Goal: Information Seeking & Learning: Learn about a topic

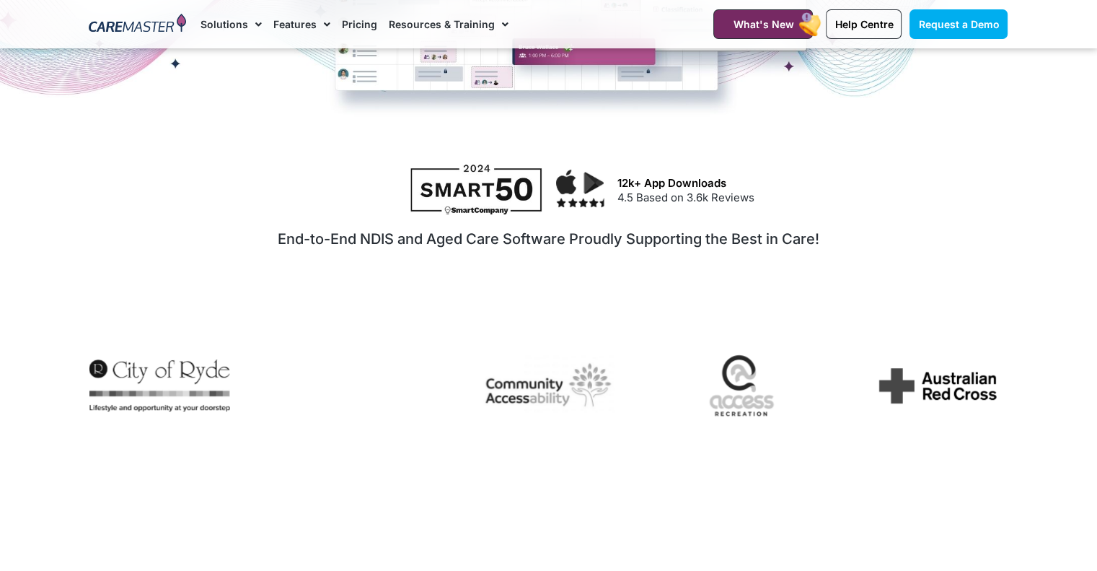
scroll to position [623, 0]
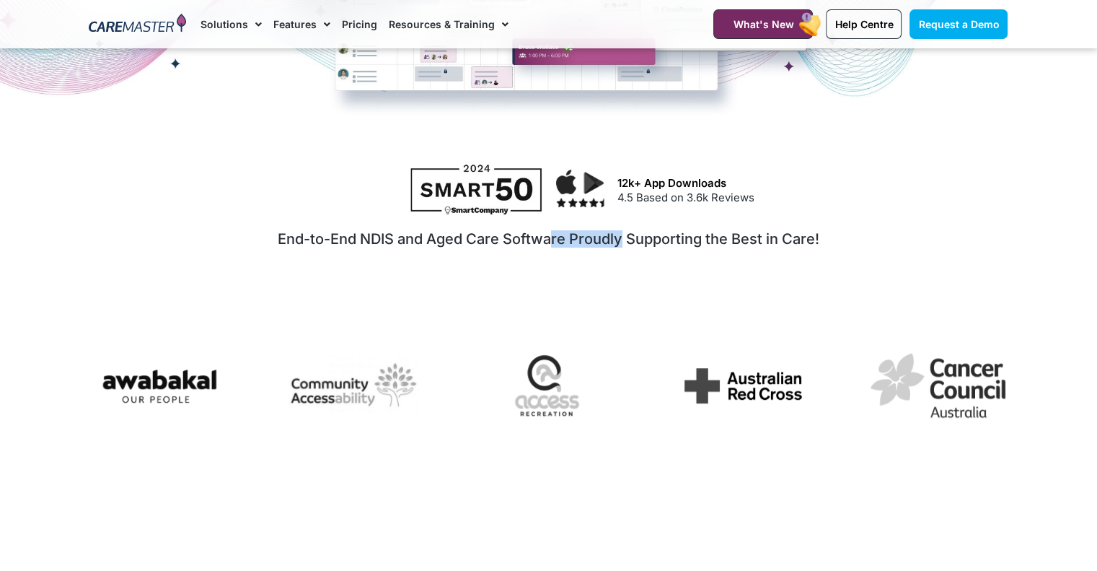
drag, startPoint x: 549, startPoint y: 238, endPoint x: 623, endPoint y: 259, distance: 77.2
click at [623, 259] on div "End-to-End NDIS and Aged Care Software Proudly Supporting the Best in Care!" at bounding box center [548, 265] width 919 height 89
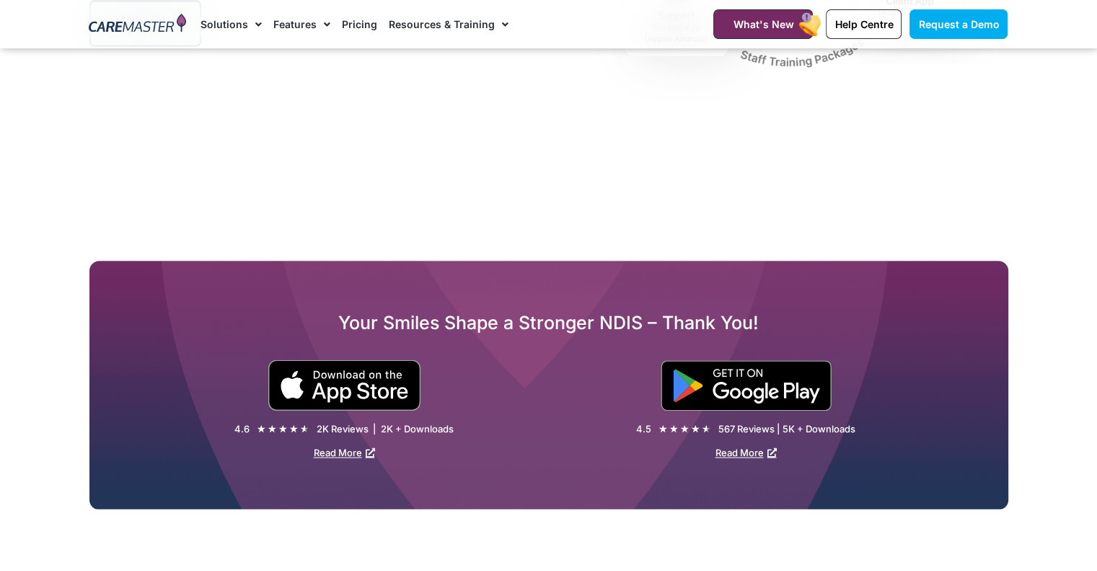
scroll to position [2080, 0]
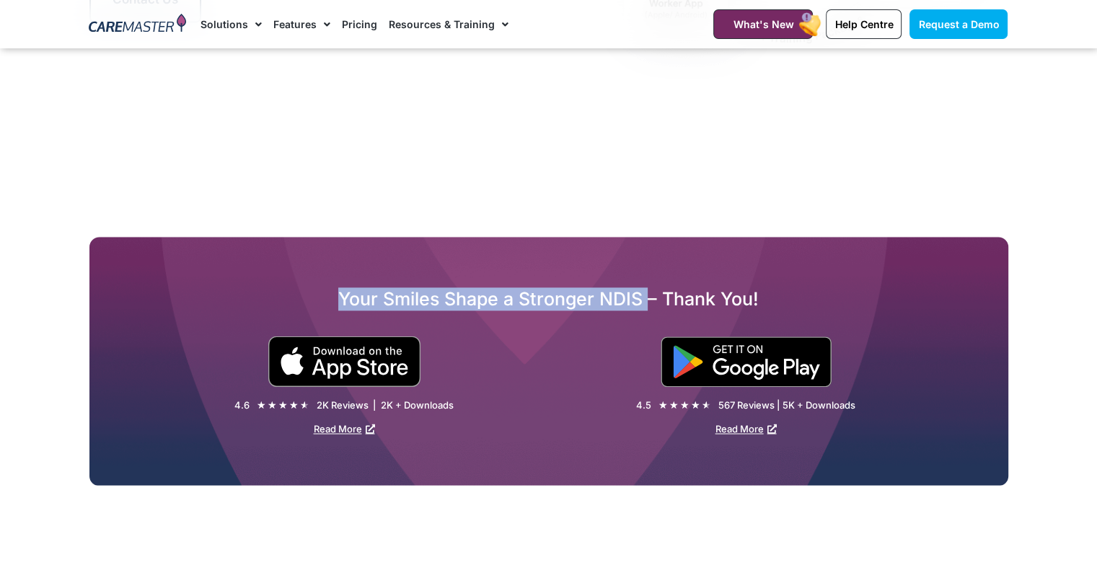
drag, startPoint x: 339, startPoint y: 301, endPoint x: 652, endPoint y: 294, distance: 313.2
click at [652, 294] on h2 "Your Smiles Shape a Stronger NDIS – Thank You!" at bounding box center [548, 298] width 919 height 23
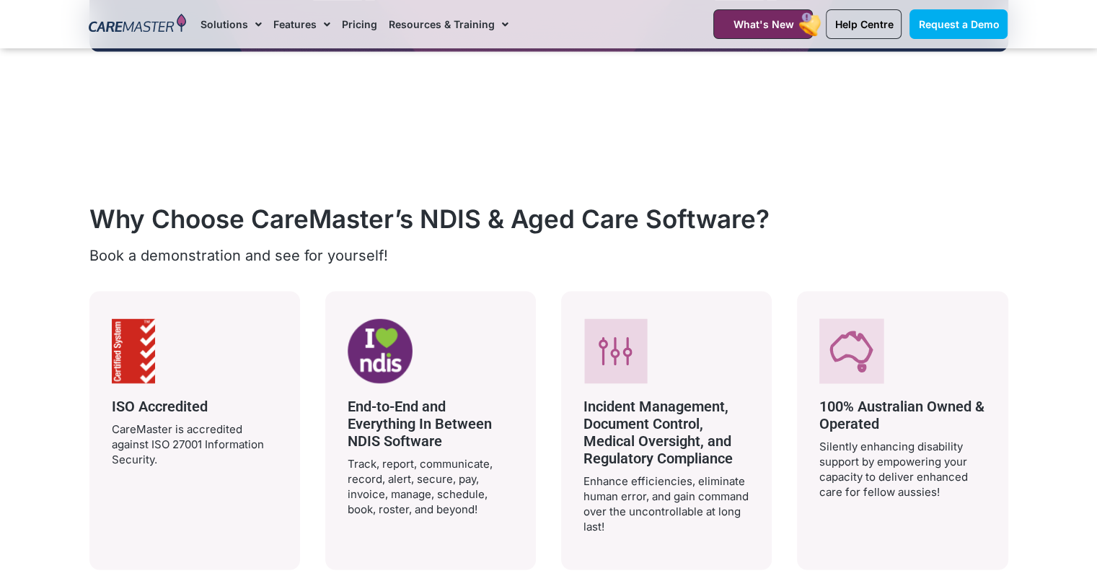
scroll to position [2513, 0]
drag, startPoint x: 95, startPoint y: 214, endPoint x: 113, endPoint y: 218, distance: 17.8
click at [113, 218] on h2 "Why Choose CareMaster’s NDIS & Aged Care Software?" at bounding box center [548, 218] width 919 height 30
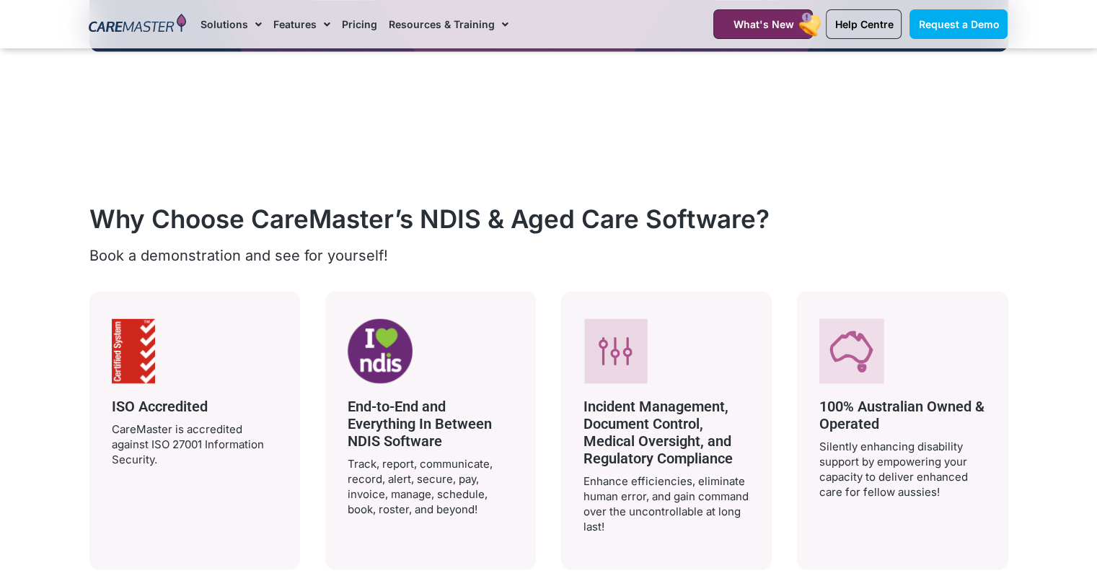
click at [198, 222] on h2 "Why Choose CareMaster’s NDIS & Aged Care Software?" at bounding box center [548, 218] width 919 height 30
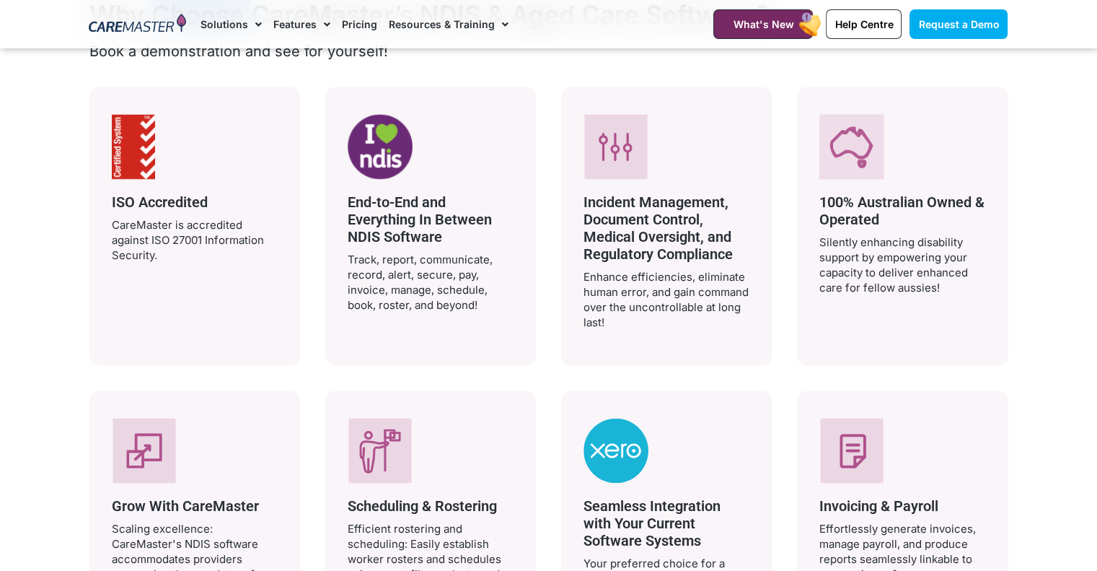
scroll to position [2718, 0]
drag, startPoint x: 589, startPoint y: 234, endPoint x: 689, endPoint y: 235, distance: 100.3
click at [689, 235] on span "Incident Management, Document Control, Medical Oversight, and Regulatory Compli…" at bounding box center [658, 226] width 149 height 69
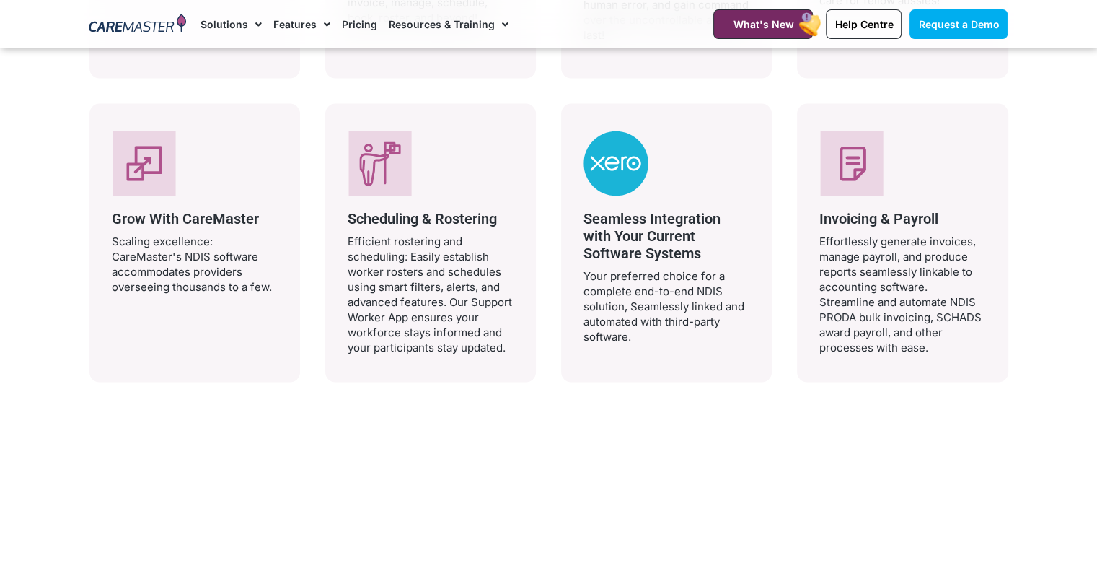
scroll to position [3005, 0]
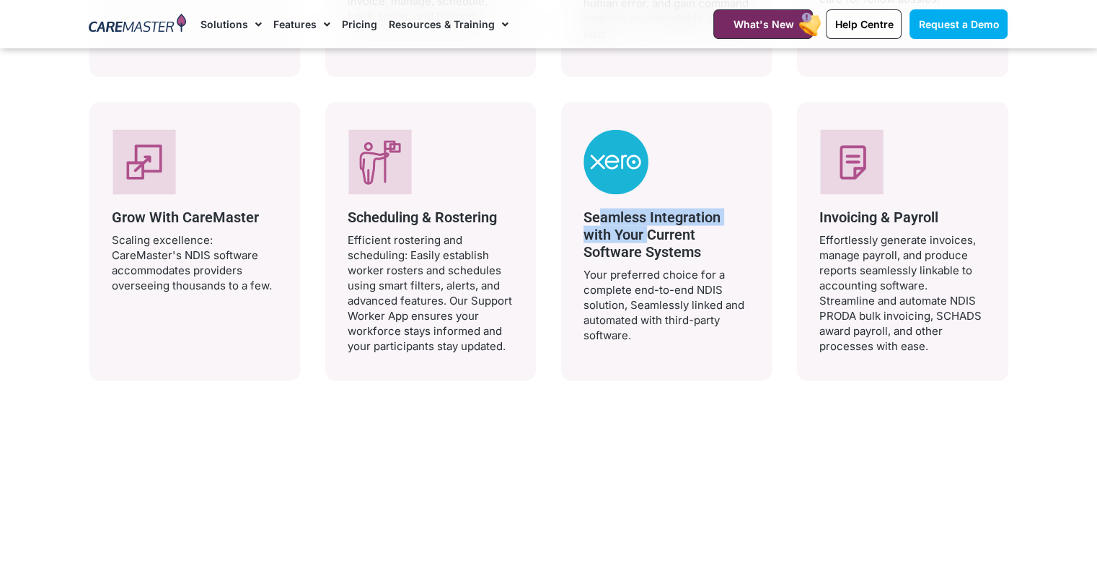
drag, startPoint x: 592, startPoint y: 216, endPoint x: 646, endPoint y: 233, distance: 57.5
click at [646, 233] on span "Seamless Integration with Your Current Software Systems" at bounding box center [652, 234] width 137 height 52
click at [687, 262] on div "Seamless Integration with Your Current Software Systems Your preferred choice f…" at bounding box center [667, 273] width 166 height 140
drag, startPoint x: 586, startPoint y: 268, endPoint x: 652, endPoint y: 397, distance: 144.9
click at [652, 397] on div "Why Choose CareMaster’s NDIS & Aged Care Software? Book a demonstration and see…" at bounding box center [548, 58] width 933 height 708
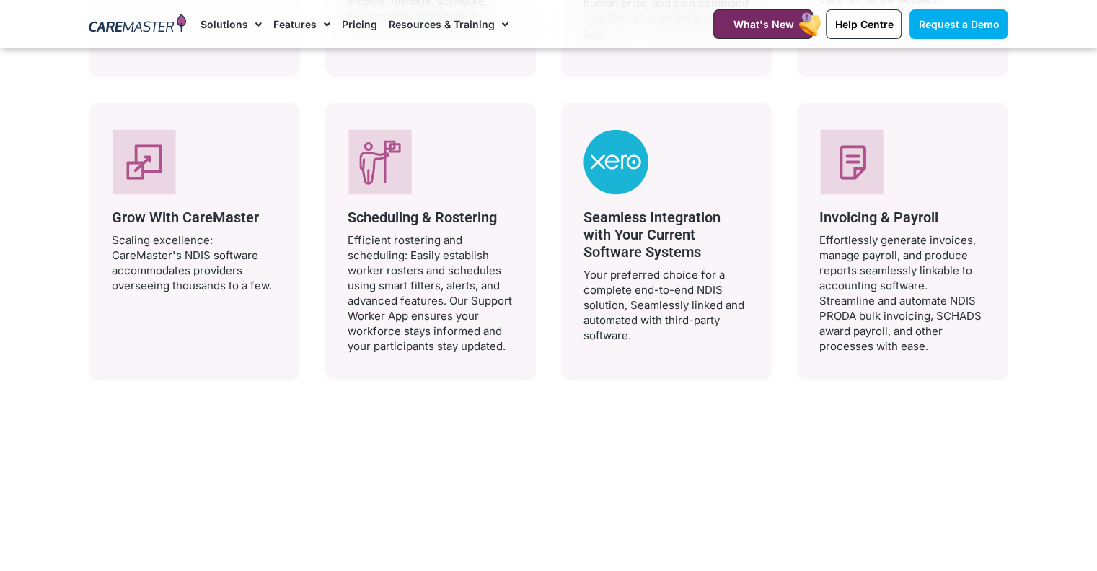
click at [652, 397] on div "Why Choose CareMaster’s NDIS & Aged Care Software? Book a demonstration and see…" at bounding box center [548, 58] width 933 height 708
drag, startPoint x: 819, startPoint y: 254, endPoint x: 845, endPoint y: 255, distance: 26.0
click at [845, 255] on p "Effortlessly generate invoices, manage payroll, and produce reports seamlessly …" at bounding box center [902, 292] width 166 height 121
drag, startPoint x: 827, startPoint y: 236, endPoint x: 900, endPoint y: 239, distance: 72.9
click at [900, 239] on p "Effortlessly generate invoices, manage payroll, and produce reports seamlessly …" at bounding box center [902, 292] width 166 height 121
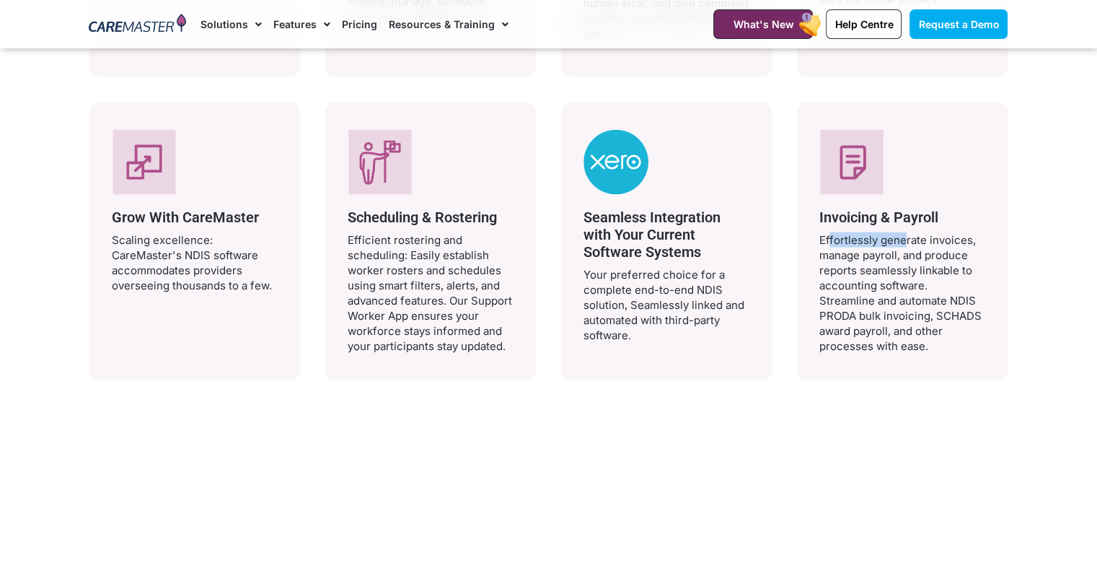
drag, startPoint x: 819, startPoint y: 249, endPoint x: 926, endPoint y: 364, distance: 156.7
click at [926, 364] on div "Invoicing & Payroll Effortlessly generate invoices, manage payroll, and produce…" at bounding box center [902, 241] width 211 height 278
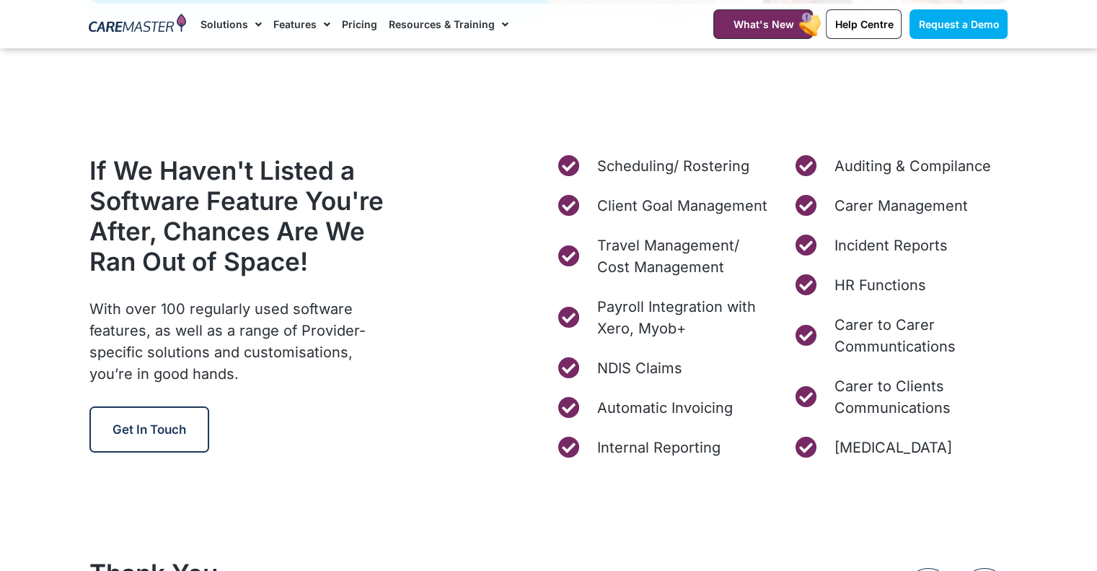
scroll to position [5538, 0]
click at [874, 400] on span "Carer to Clients Communications" at bounding box center [919, 395] width 177 height 43
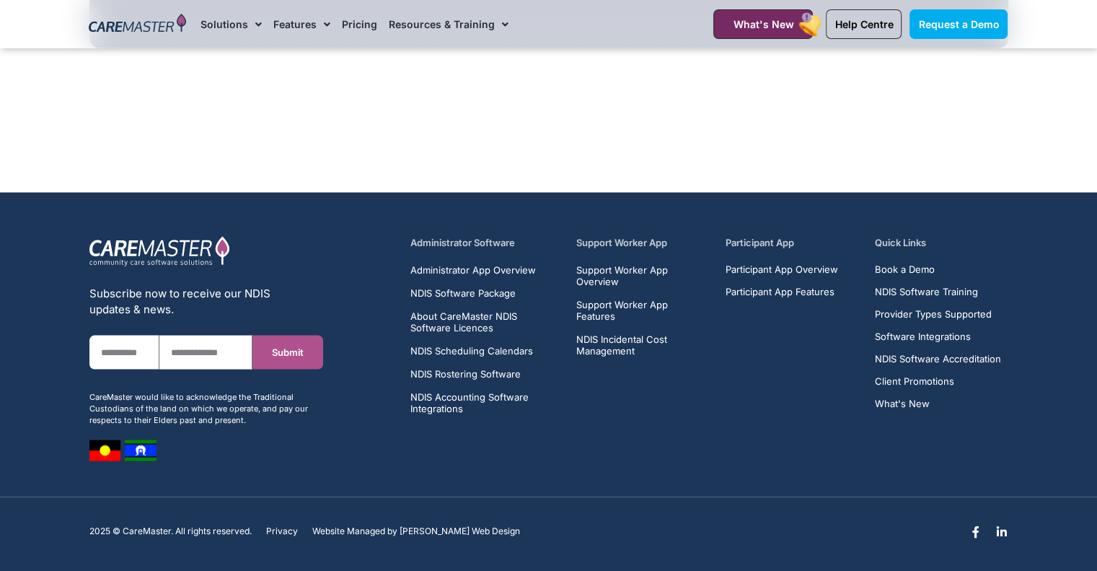
scroll to position [2914, 0]
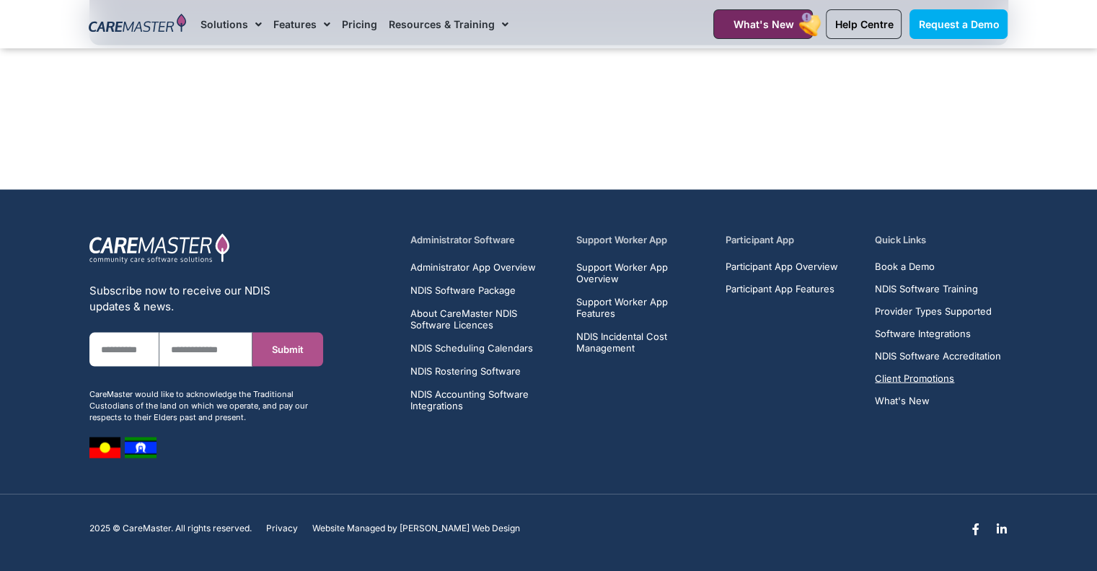
click at [909, 374] on span "Client Promotions" at bounding box center [914, 378] width 79 height 11
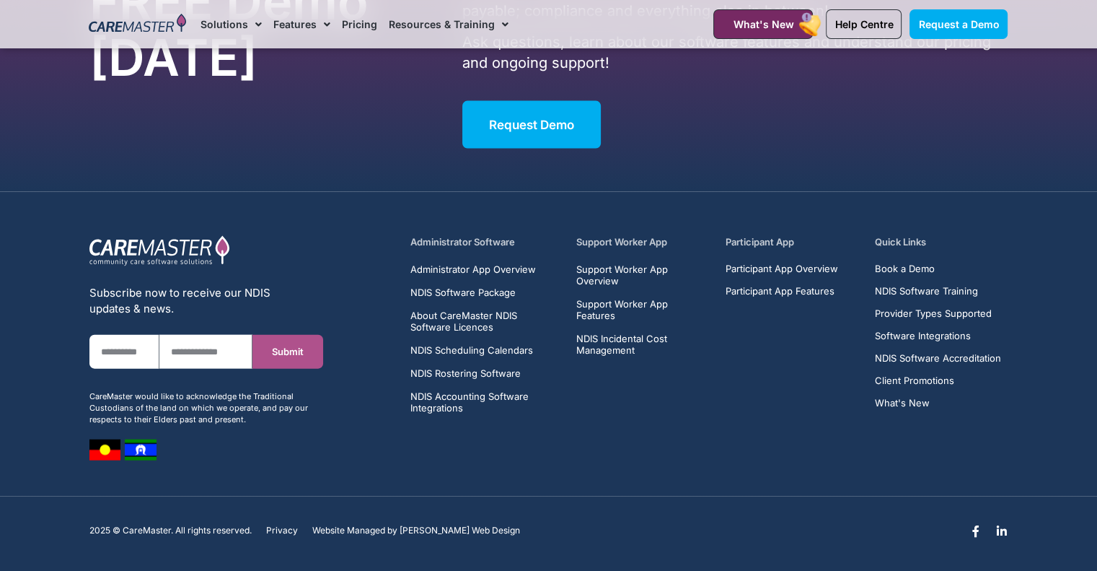
scroll to position [3158, 0]
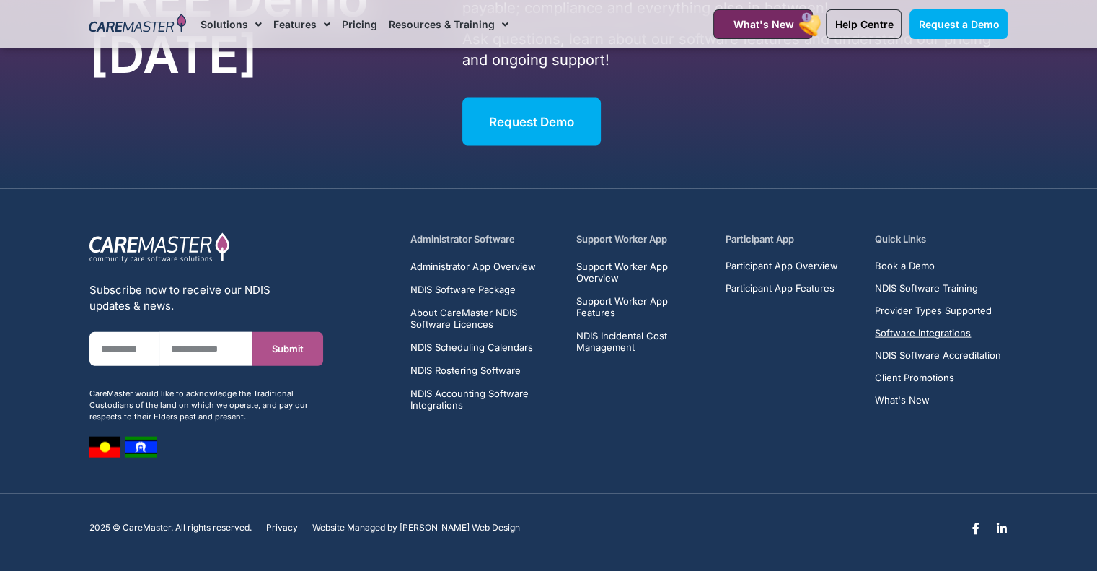
click at [966, 331] on span "Software Integrations" at bounding box center [923, 333] width 96 height 11
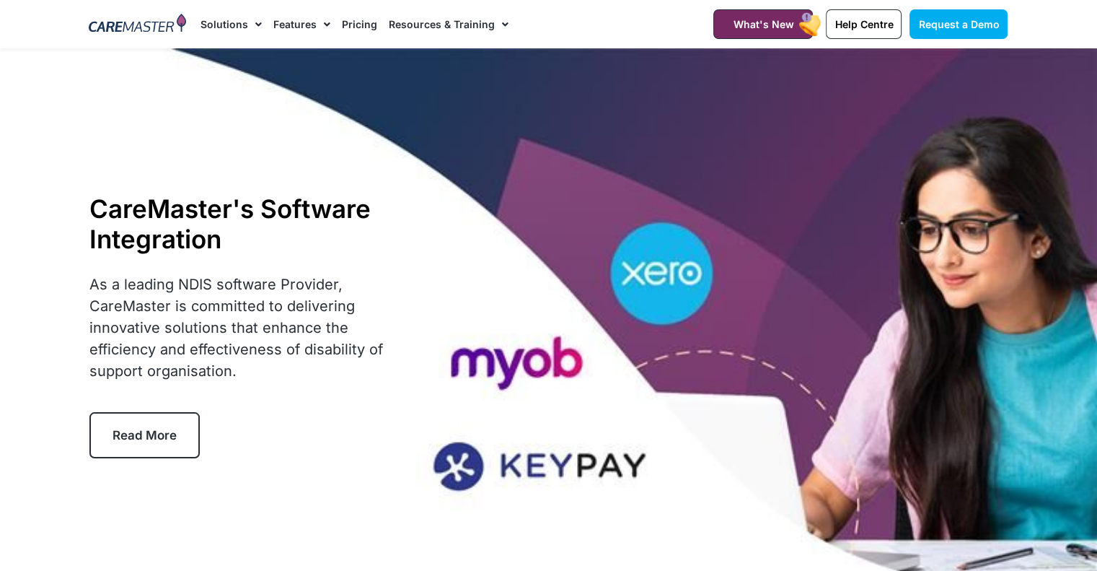
click at [354, 18] on link "Pricing" at bounding box center [359, 24] width 35 height 48
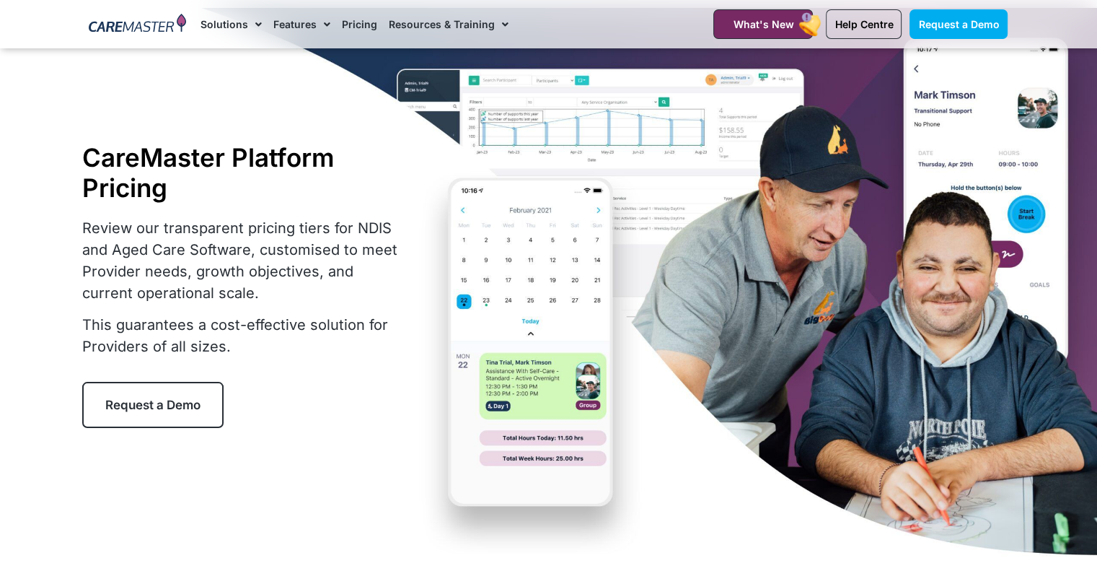
scroll to position [58, 0]
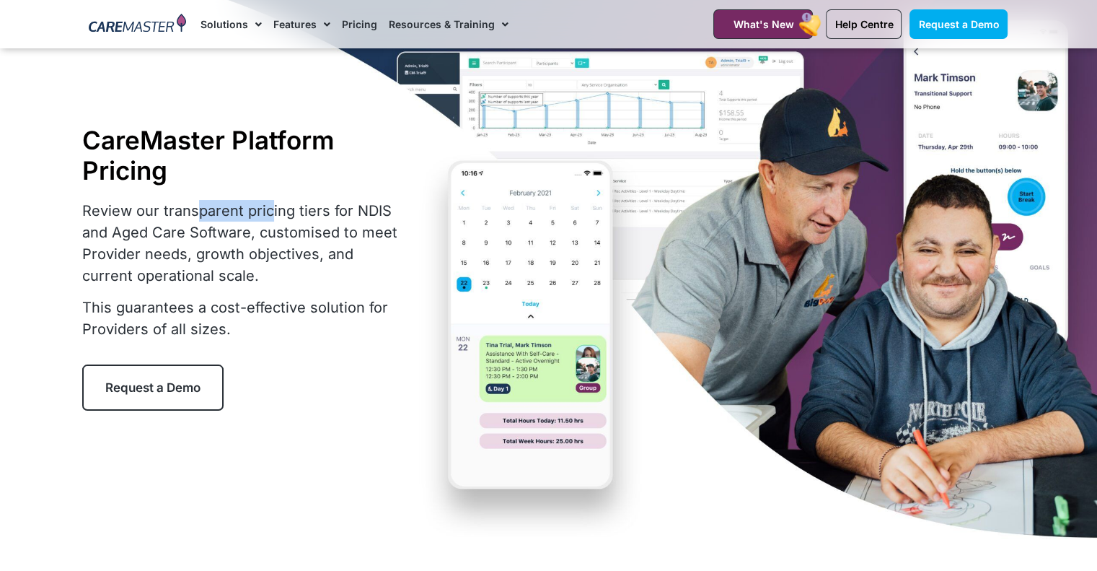
drag, startPoint x: 197, startPoint y: 207, endPoint x: 269, endPoint y: 210, distance: 72.2
click at [269, 210] on p "Review our transparent pricing tiers for NDIS and Aged Care Software, customise…" at bounding box center [244, 243] width 325 height 87
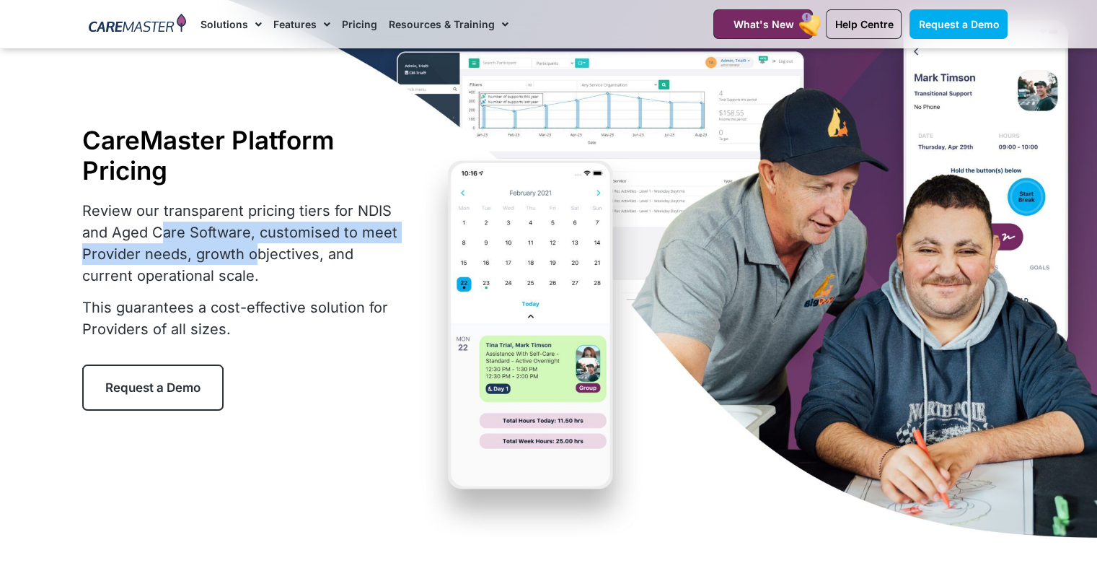
drag, startPoint x: 163, startPoint y: 238, endPoint x: 260, endPoint y: 255, distance: 98.8
click at [260, 255] on p "Review our transparent pricing tiers for NDIS and Aged Care Software, customise…" at bounding box center [244, 243] width 325 height 87
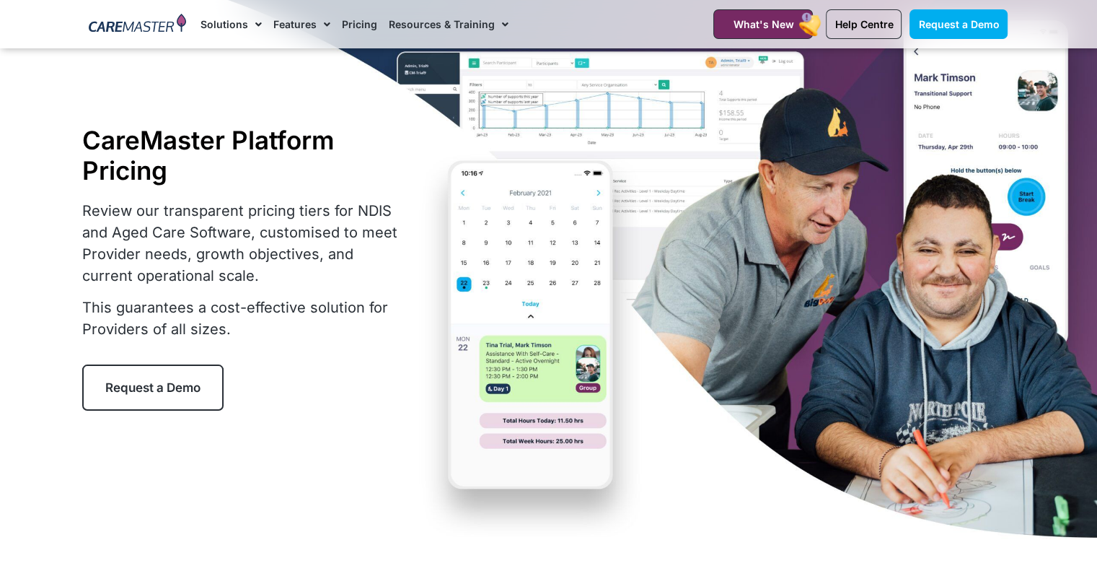
click at [147, 308] on p "This guarantees a cost-effective solution for Providers of all sizes." at bounding box center [244, 317] width 325 height 43
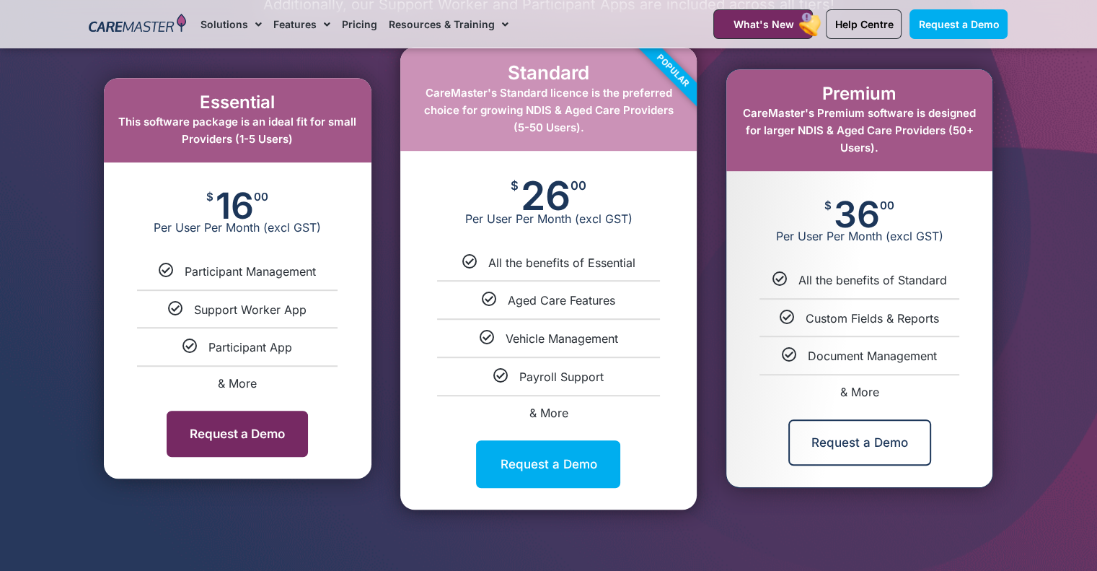
scroll to position [791, 0]
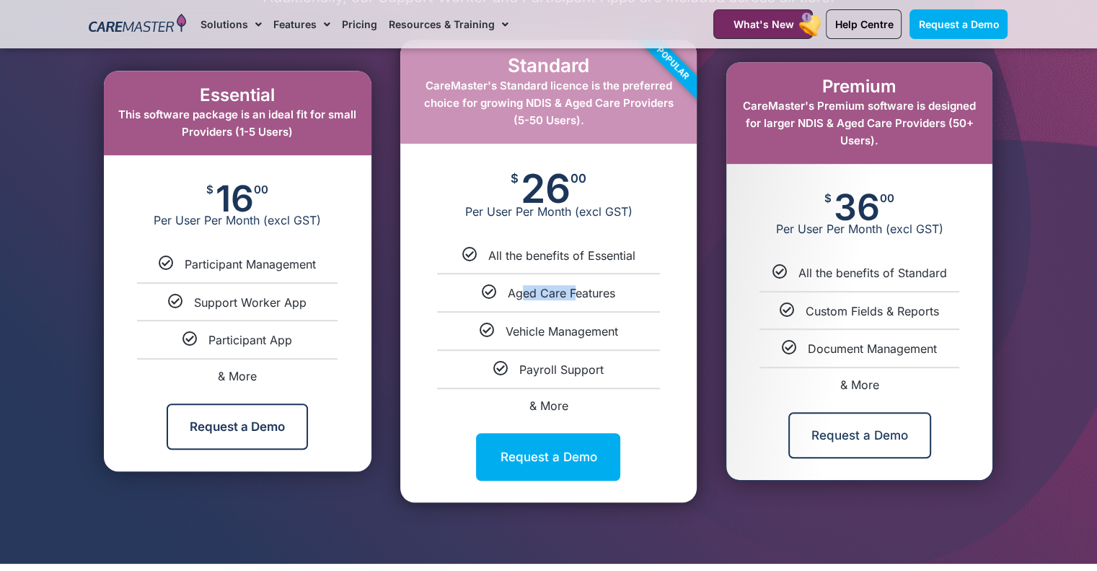
drag, startPoint x: 511, startPoint y: 296, endPoint x: 580, endPoint y: 296, distance: 69.3
click at [580, 296] on span "Aged Care Features" at bounding box center [561, 293] width 107 height 14
drag, startPoint x: 522, startPoint y: 373, endPoint x: 607, endPoint y: 373, distance: 85.1
click at [607, 373] on div "Payroll Support" at bounding box center [548, 368] width 275 height 15
click at [684, 331] on div "Vehicle Management" at bounding box center [548, 330] width 275 height 15
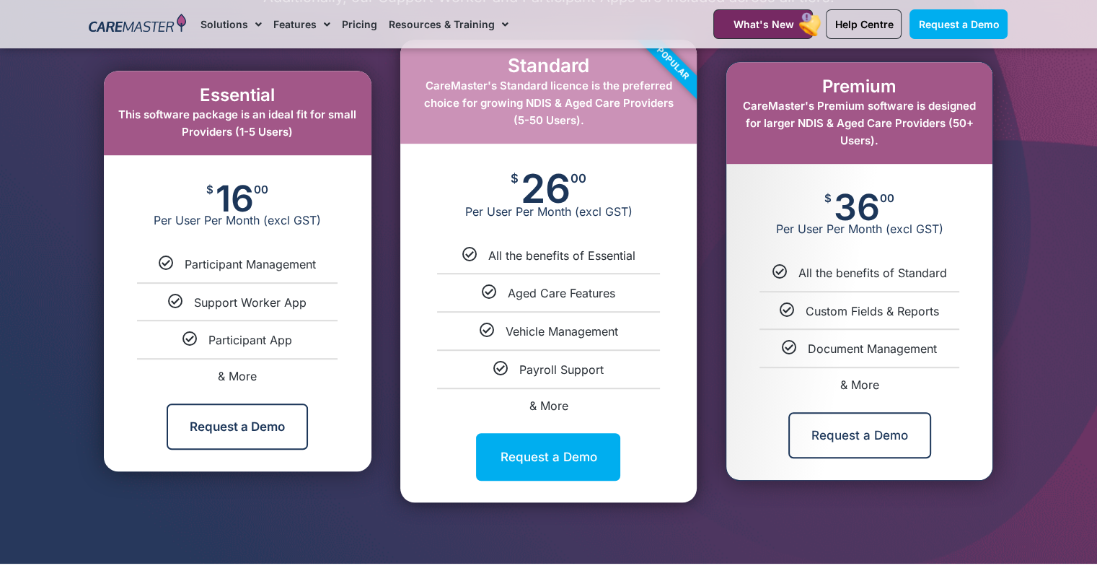
click at [232, 375] on span "& More" at bounding box center [237, 376] width 39 height 14
select select "***"
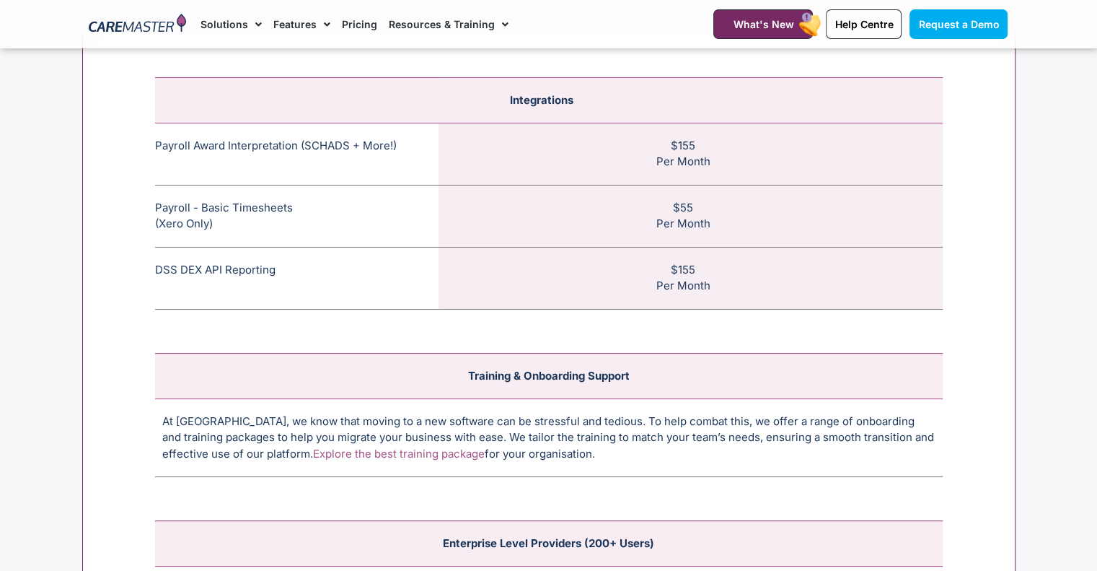
scroll to position [5519, 0]
